Goal: Task Accomplishment & Management: Complete application form

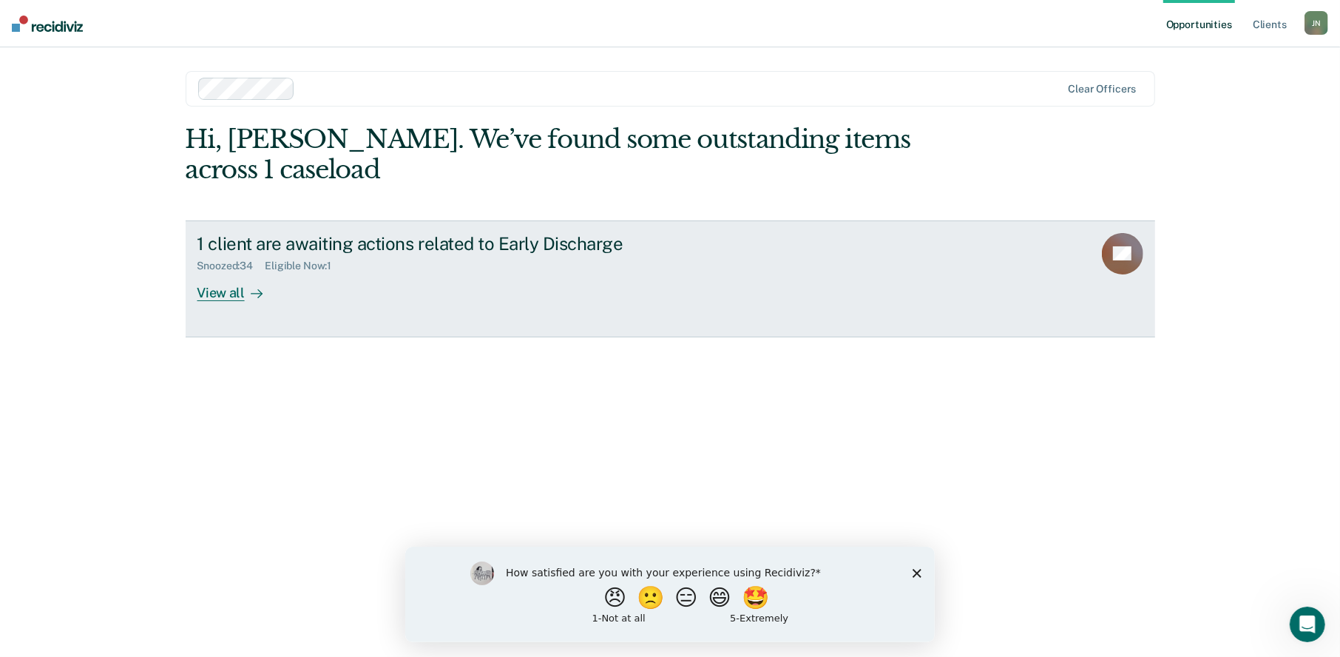
click at [237, 272] on div "View all" at bounding box center [238, 286] width 83 height 29
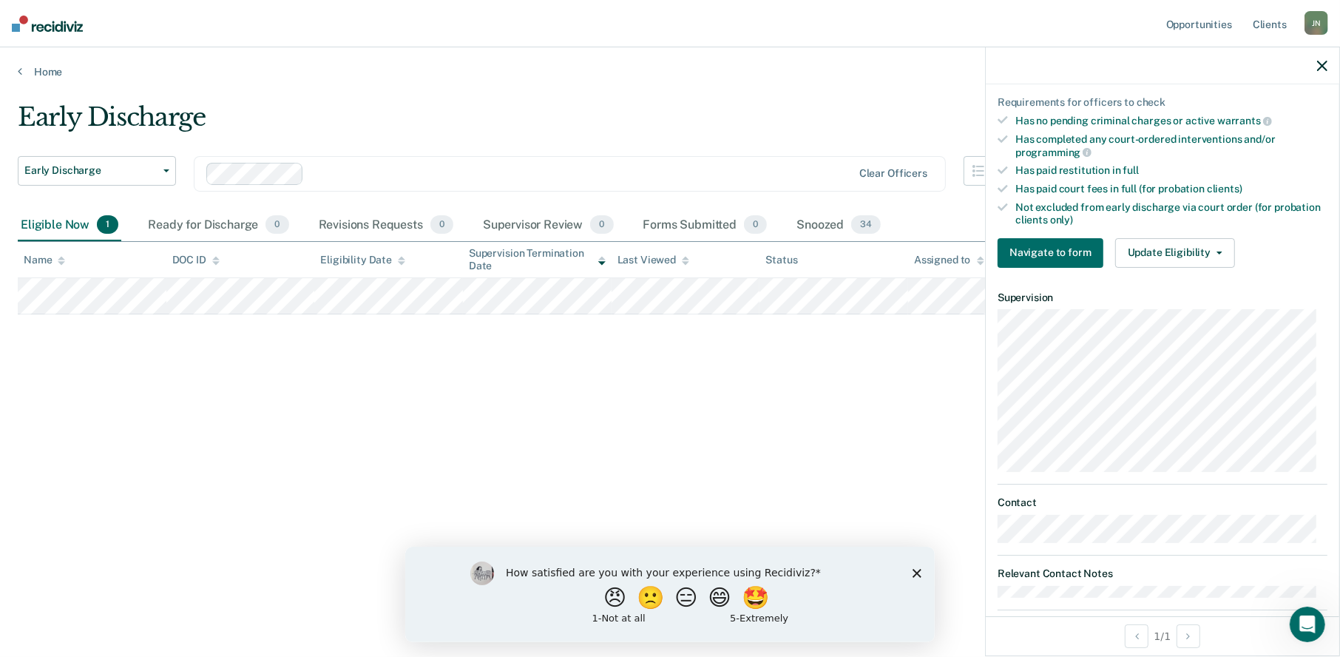
scroll to position [367, 0]
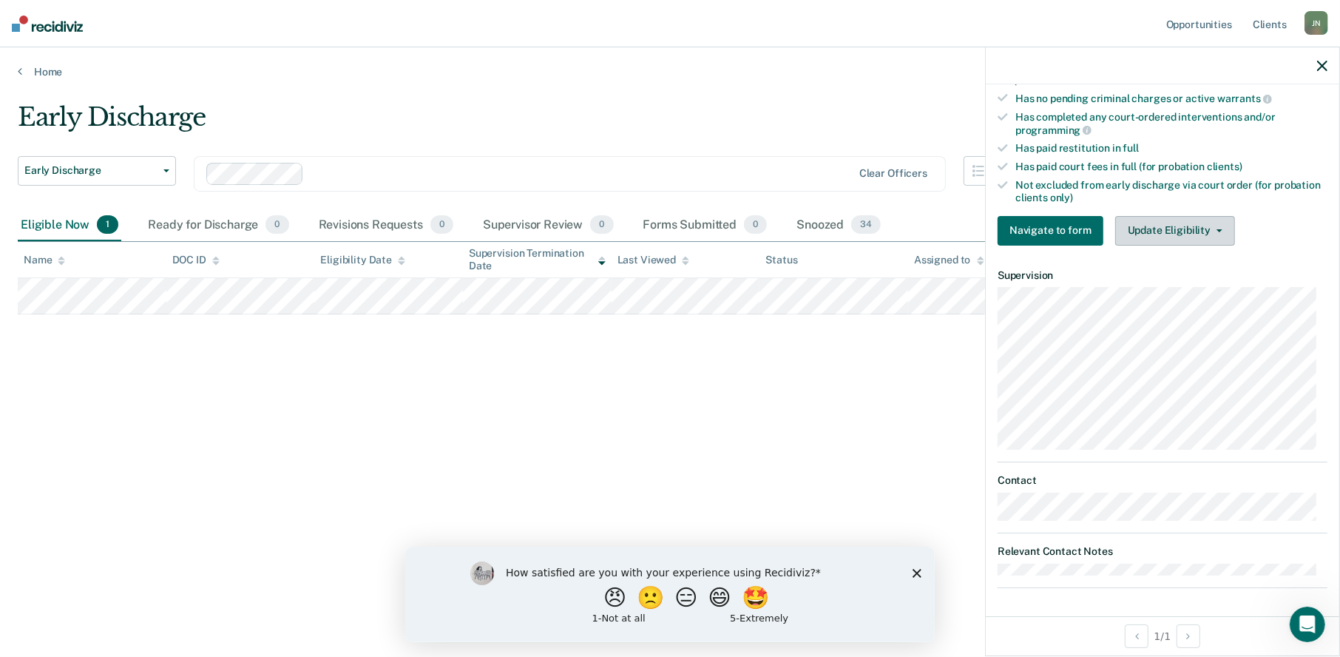
click at [1205, 221] on button "Update Eligibility" at bounding box center [1175, 231] width 120 height 30
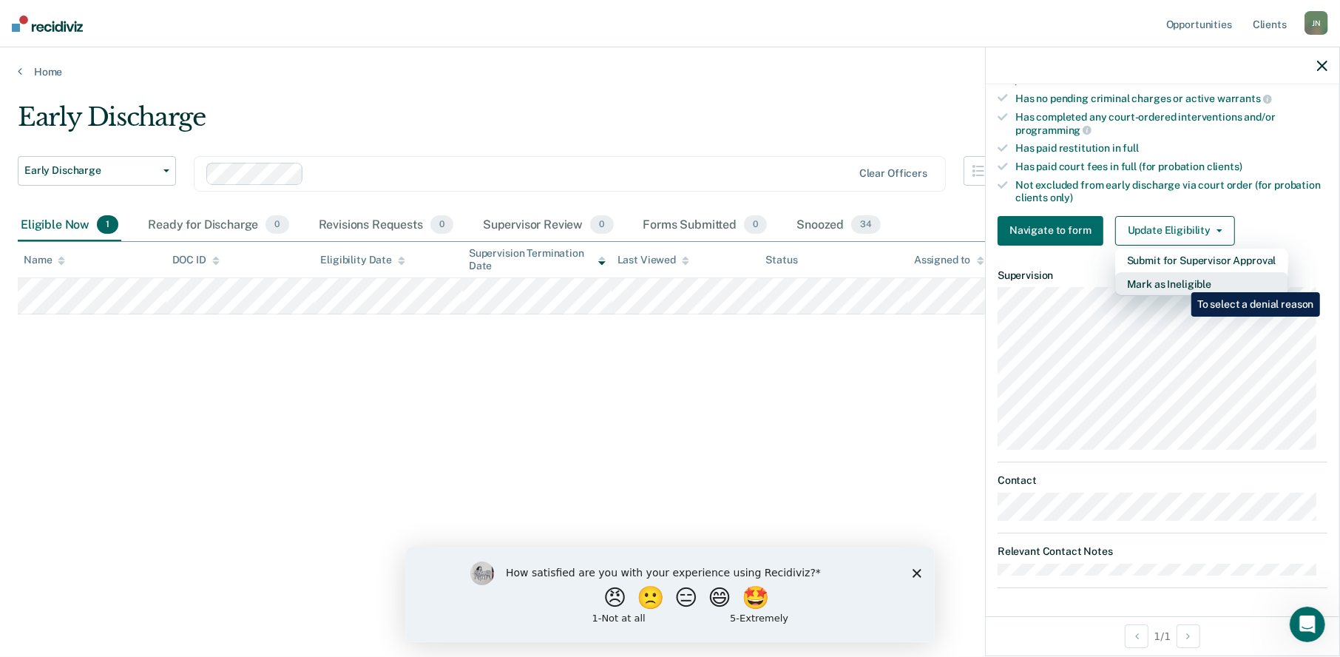
click at [1180, 281] on button "Mark as Ineligible" at bounding box center [1201, 284] width 173 height 24
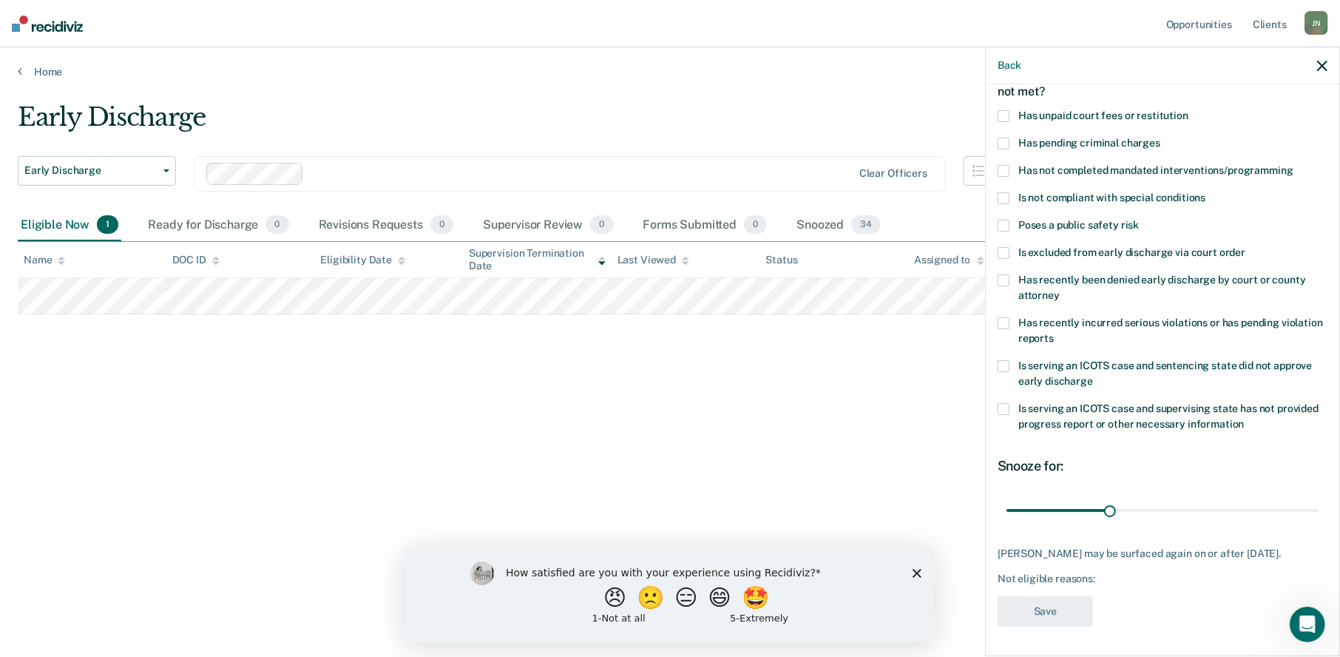
scroll to position [24, 0]
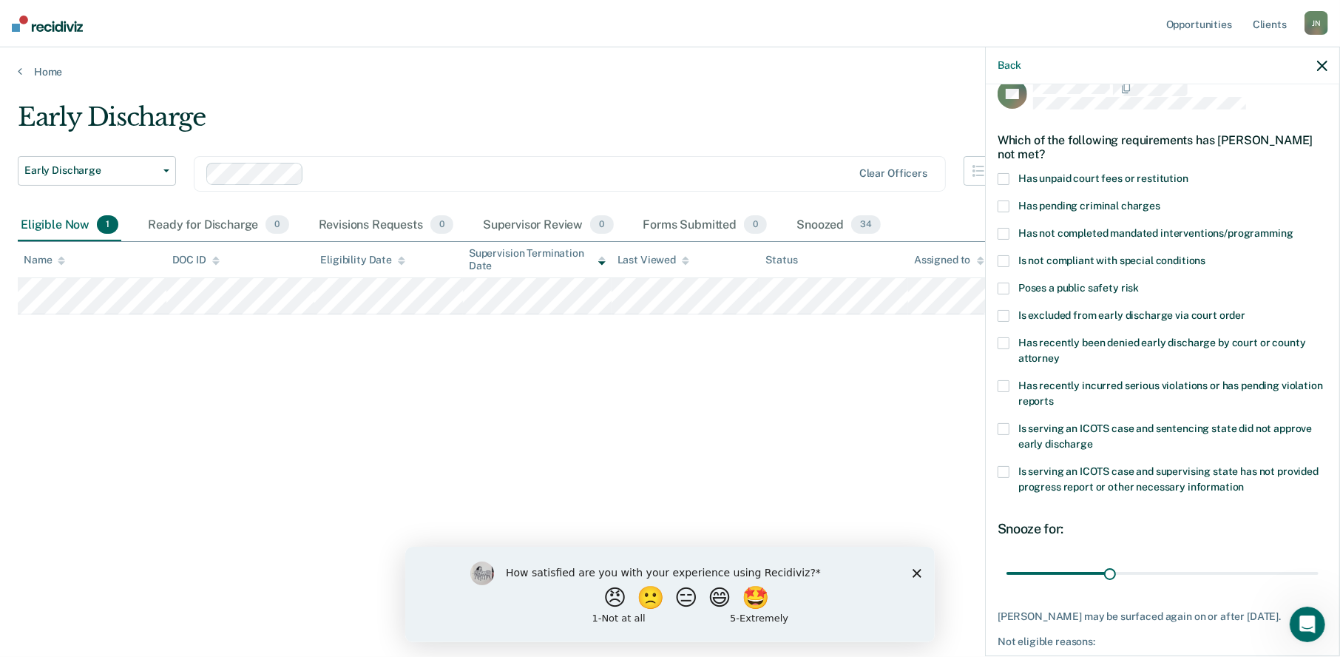
click at [997, 231] on div "TN Which of the following requirements has [PERSON_NAME] not met? Has unpaid co…" at bounding box center [1162, 368] width 353 height 569
click at [1007, 231] on span at bounding box center [1003, 234] width 12 height 12
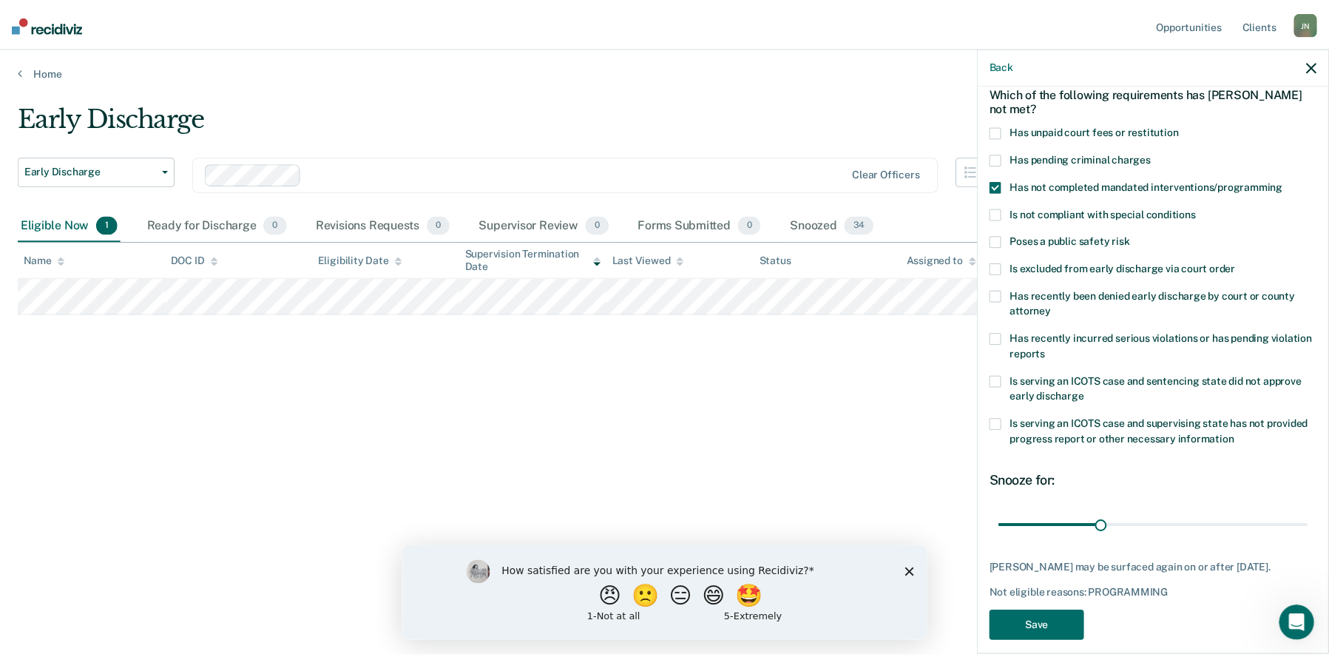
scroll to position [98, 0]
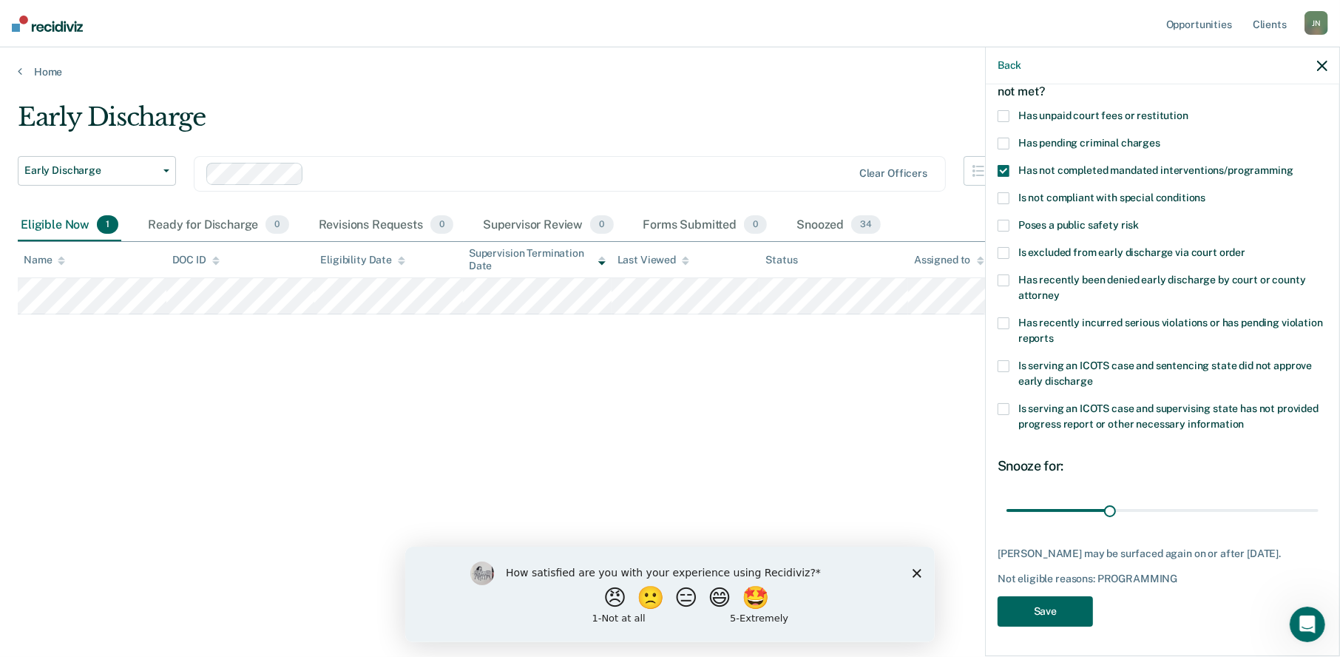
click at [1060, 609] on button "Save" at bounding box center [1044, 611] width 95 height 30
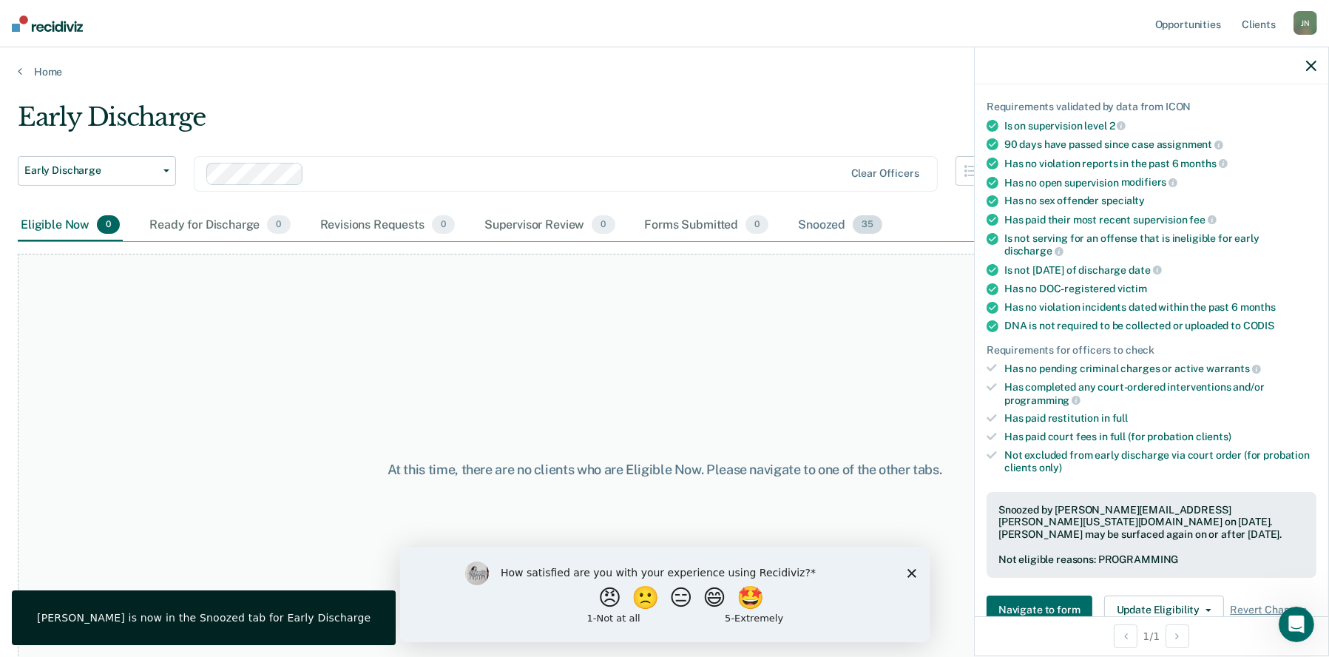
click at [814, 224] on div "Snoozed 35" at bounding box center [840, 225] width 90 height 33
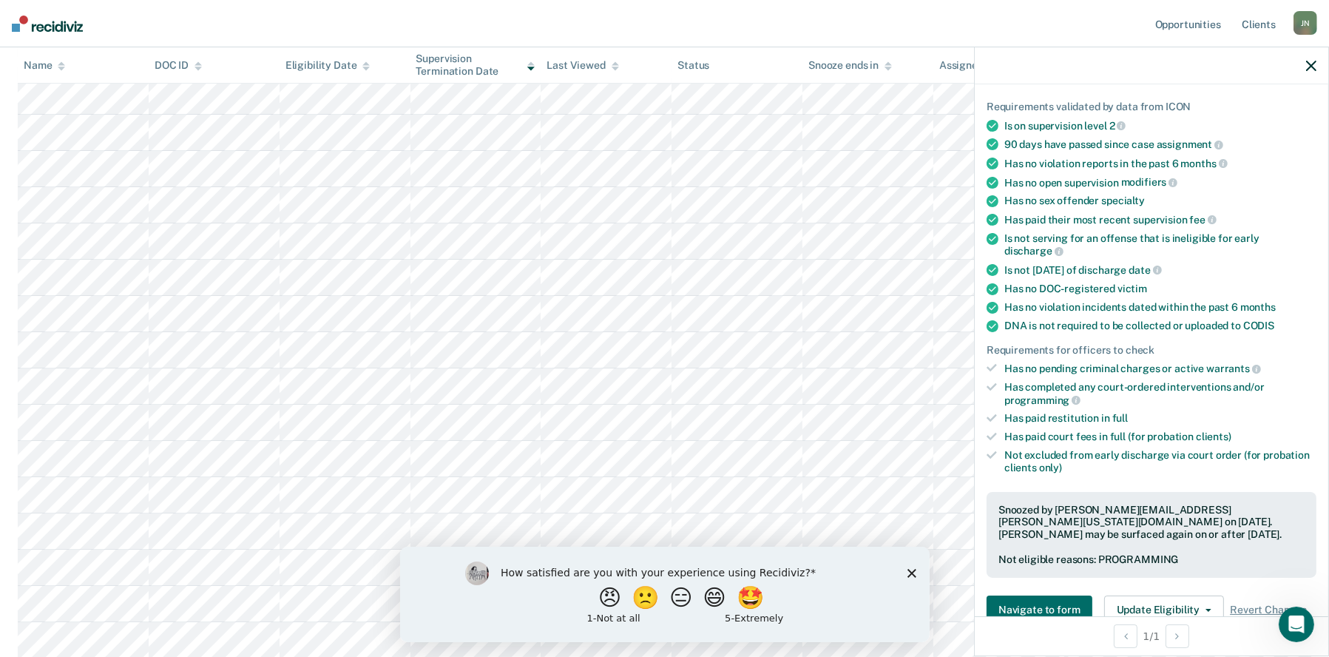
scroll to position [296, 0]
click at [1055, 595] on button "Navigate to form" at bounding box center [1039, 610] width 106 height 30
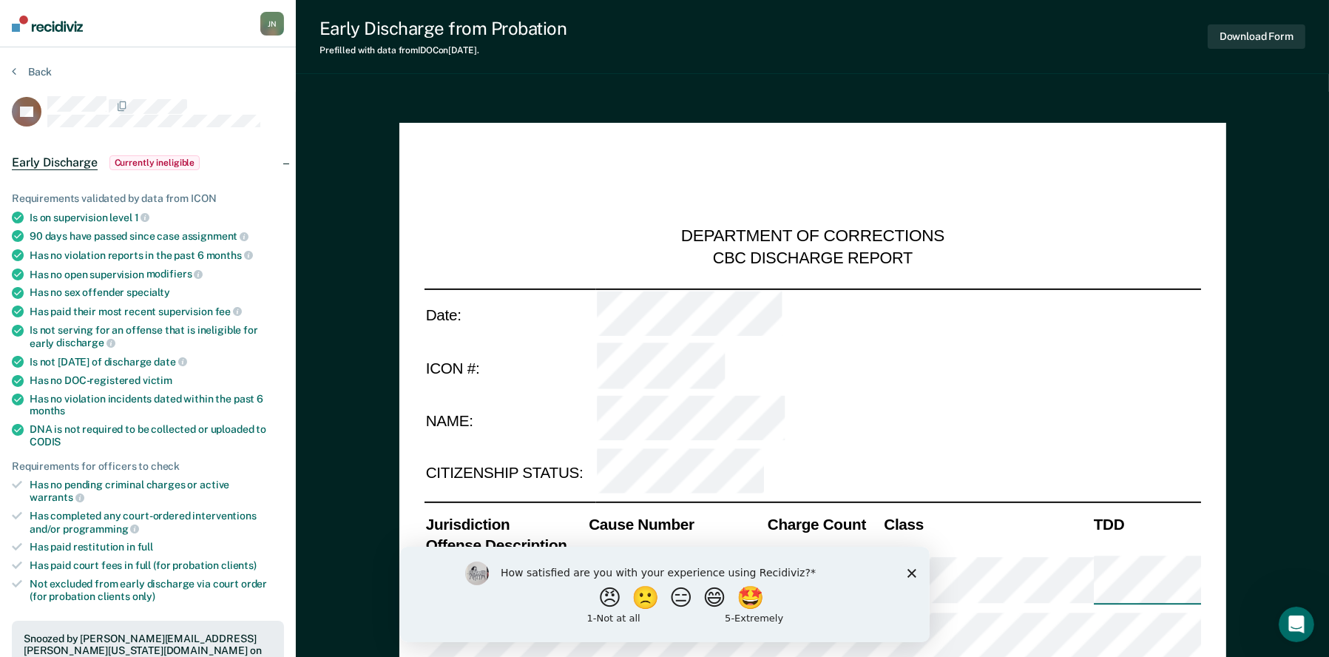
type textarea "x"
click at [245, 90] on div "Back" at bounding box center [148, 80] width 272 height 31
click at [248, 97] on div at bounding box center [165, 105] width 237 height 18
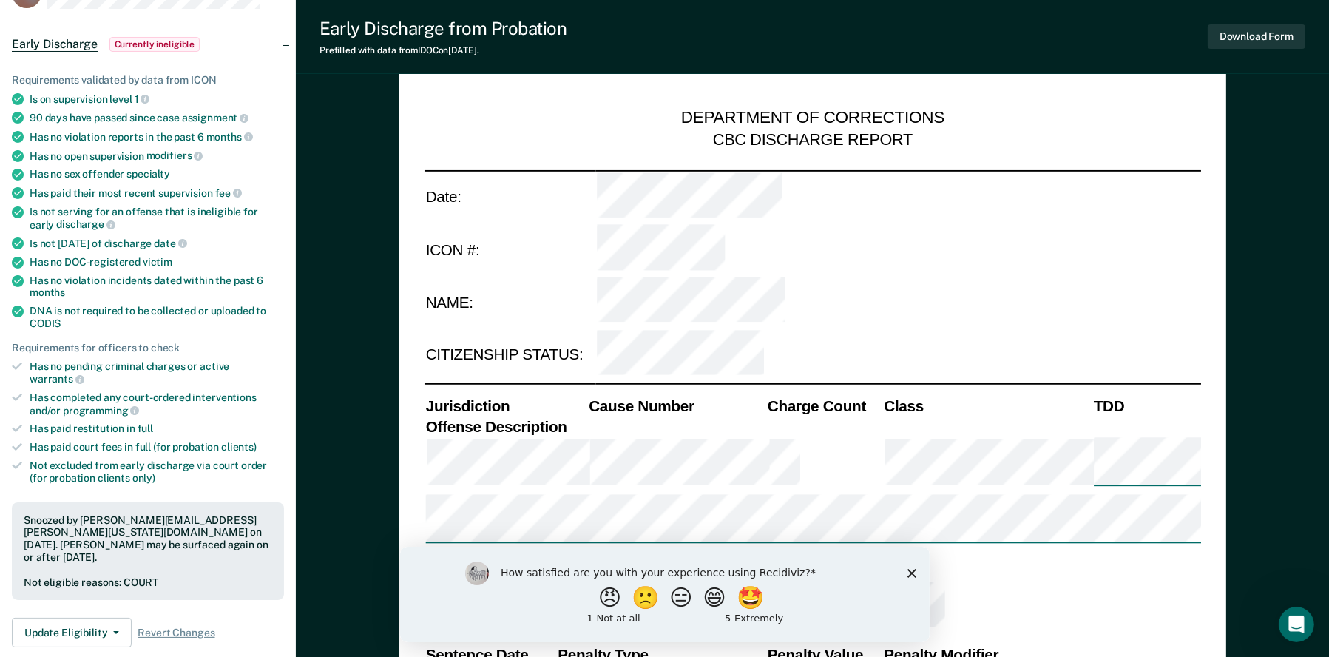
scroll to position [74, 0]
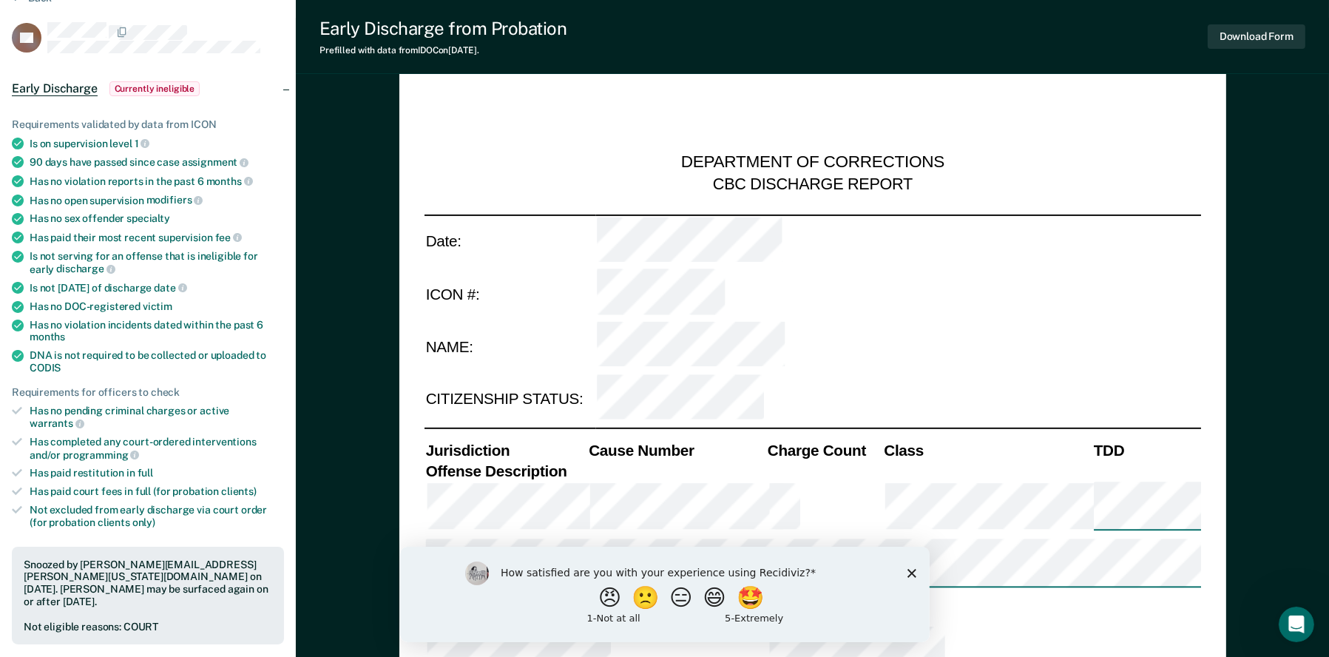
click at [912, 573] on polygon "Close survey" at bounding box center [911, 572] width 9 height 9
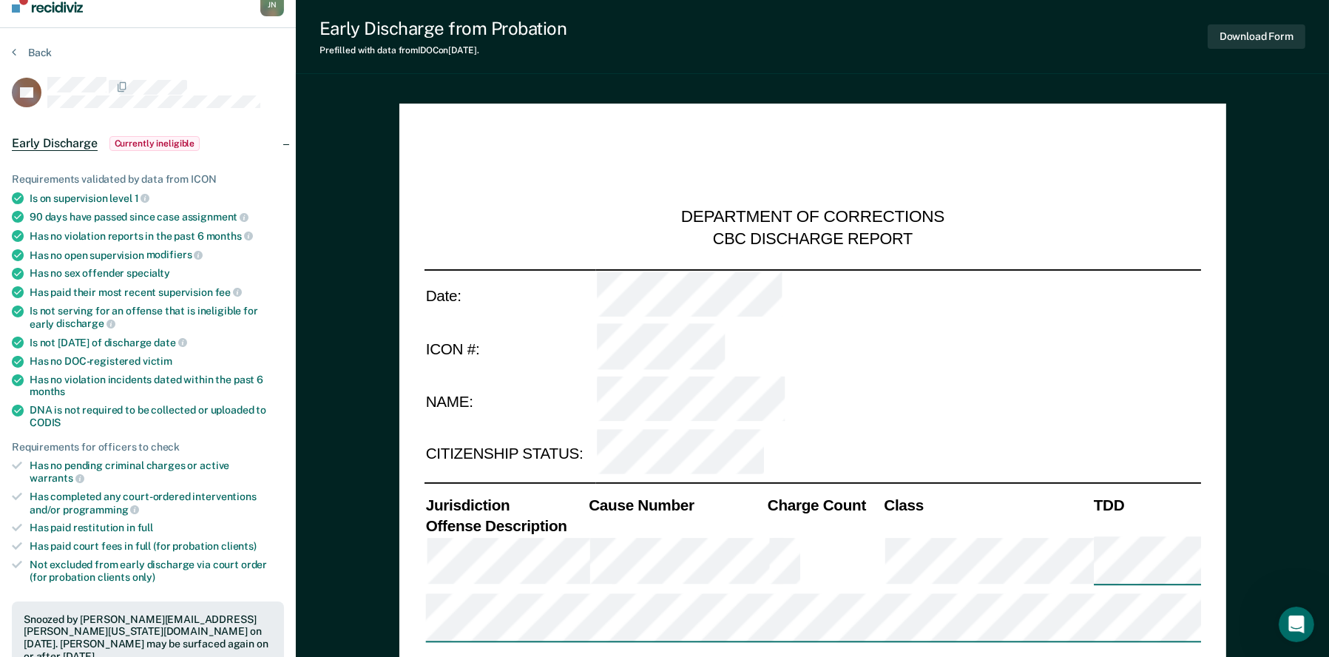
scroll to position [0, 0]
